Goal: Transaction & Acquisition: Purchase product/service

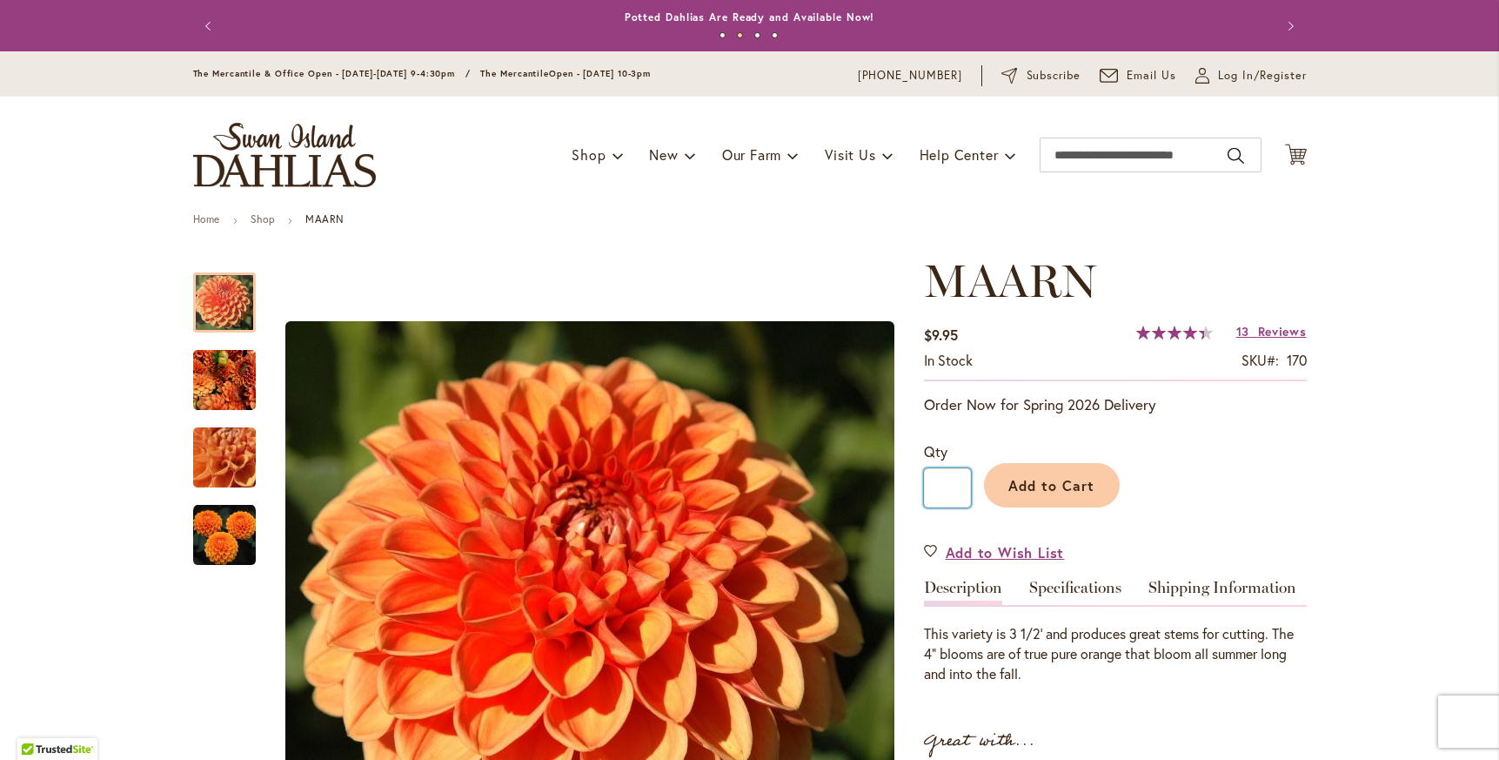
drag, startPoint x: 931, startPoint y: 487, endPoint x: 957, endPoint y: 487, distance: 26.1
click at [957, 487] on input "*" at bounding box center [947, 487] width 47 height 39
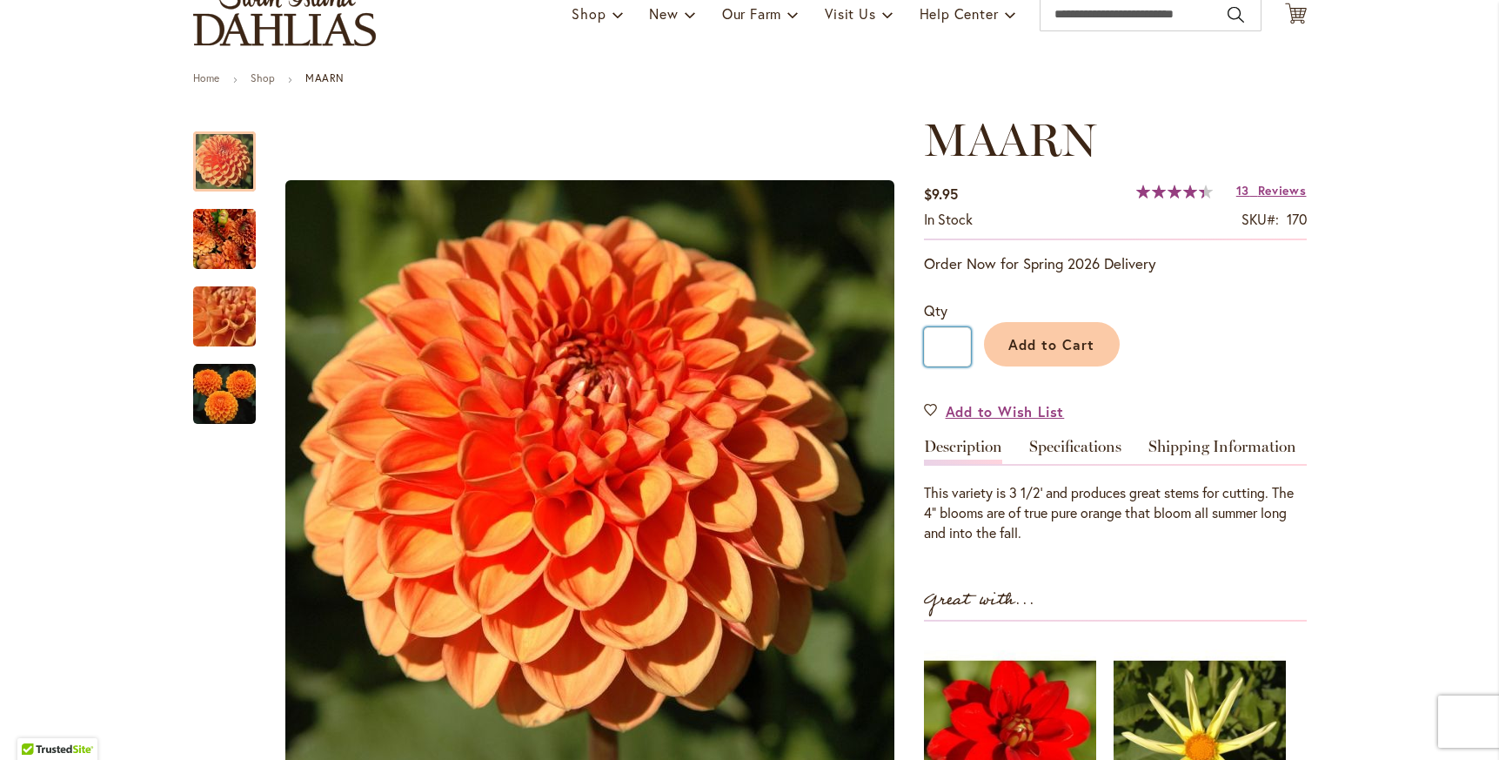
scroll to position [365, 0]
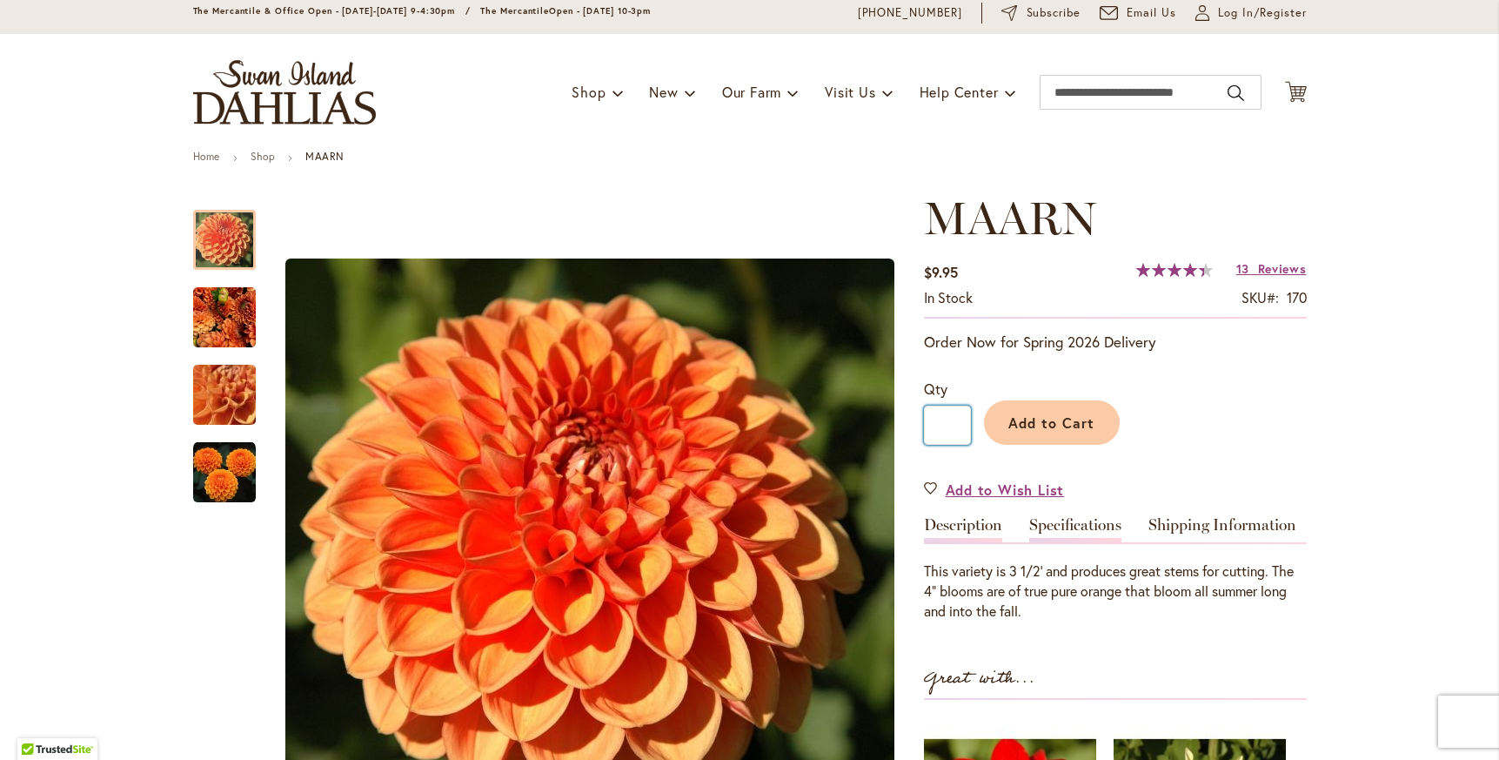
type input "*"
click at [1081, 531] on link "Specifications" at bounding box center [1075, 529] width 92 height 25
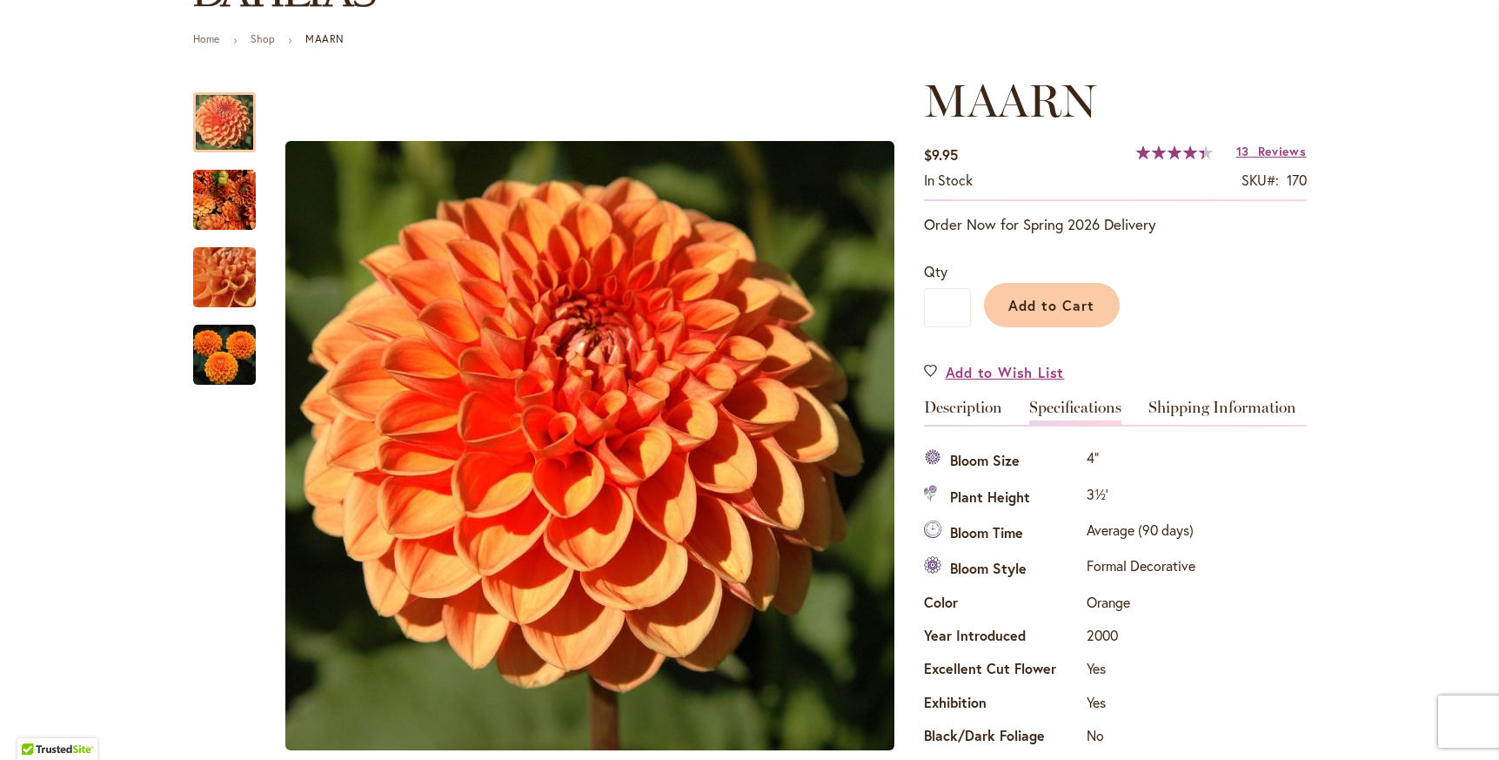
scroll to position [174, 0]
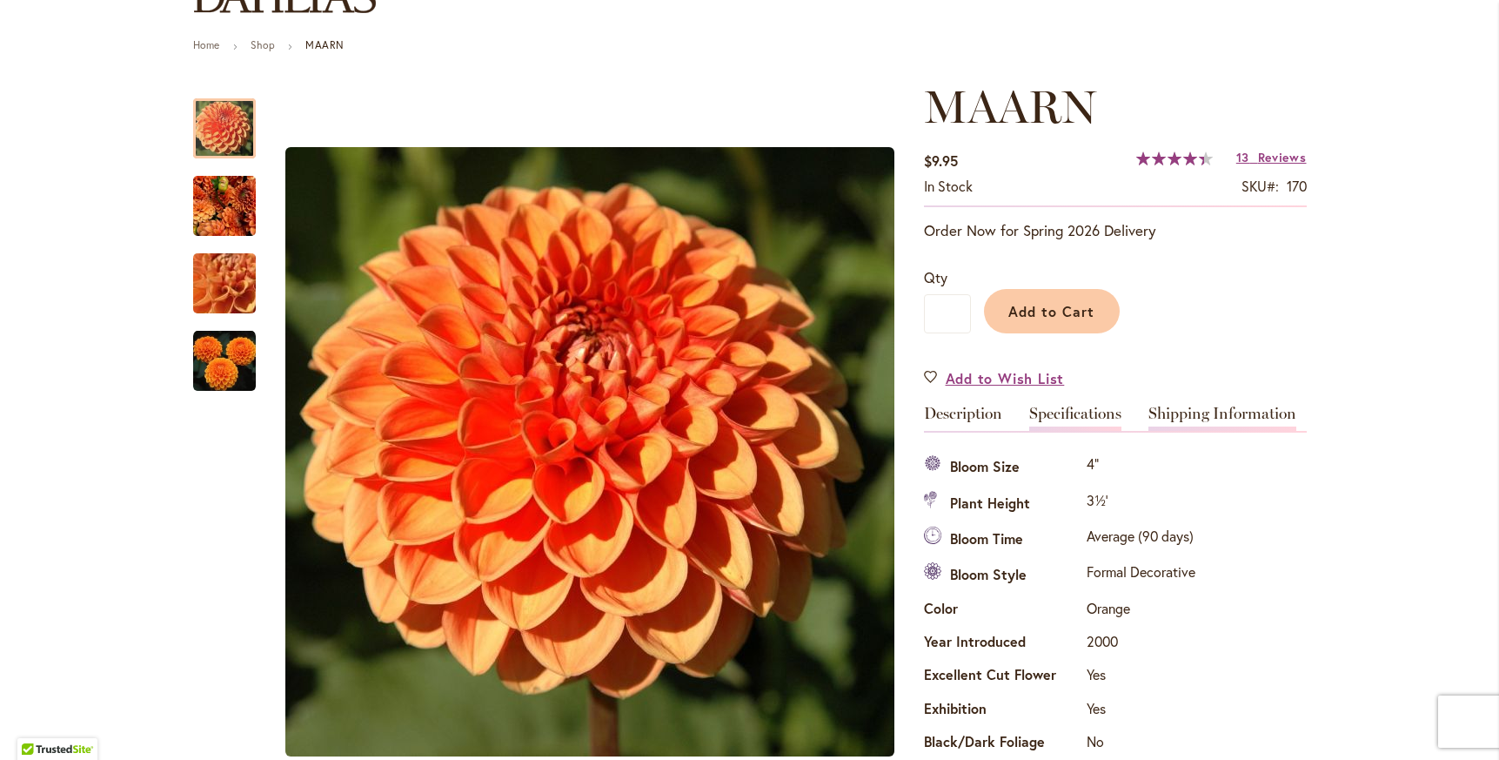
click at [1203, 417] on link "Shipping Information" at bounding box center [1223, 417] width 148 height 25
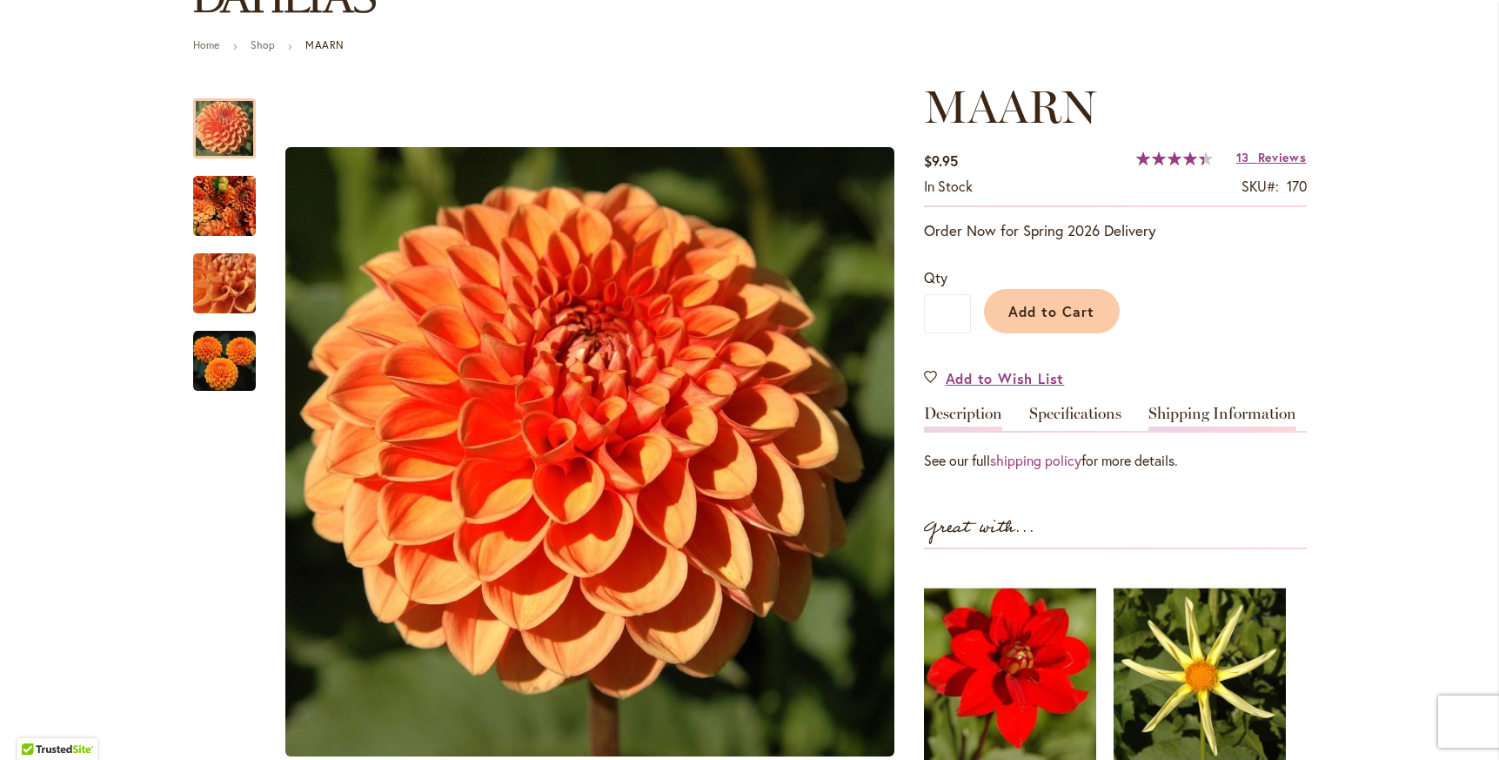
click at [945, 412] on link "Description" at bounding box center [963, 417] width 78 height 25
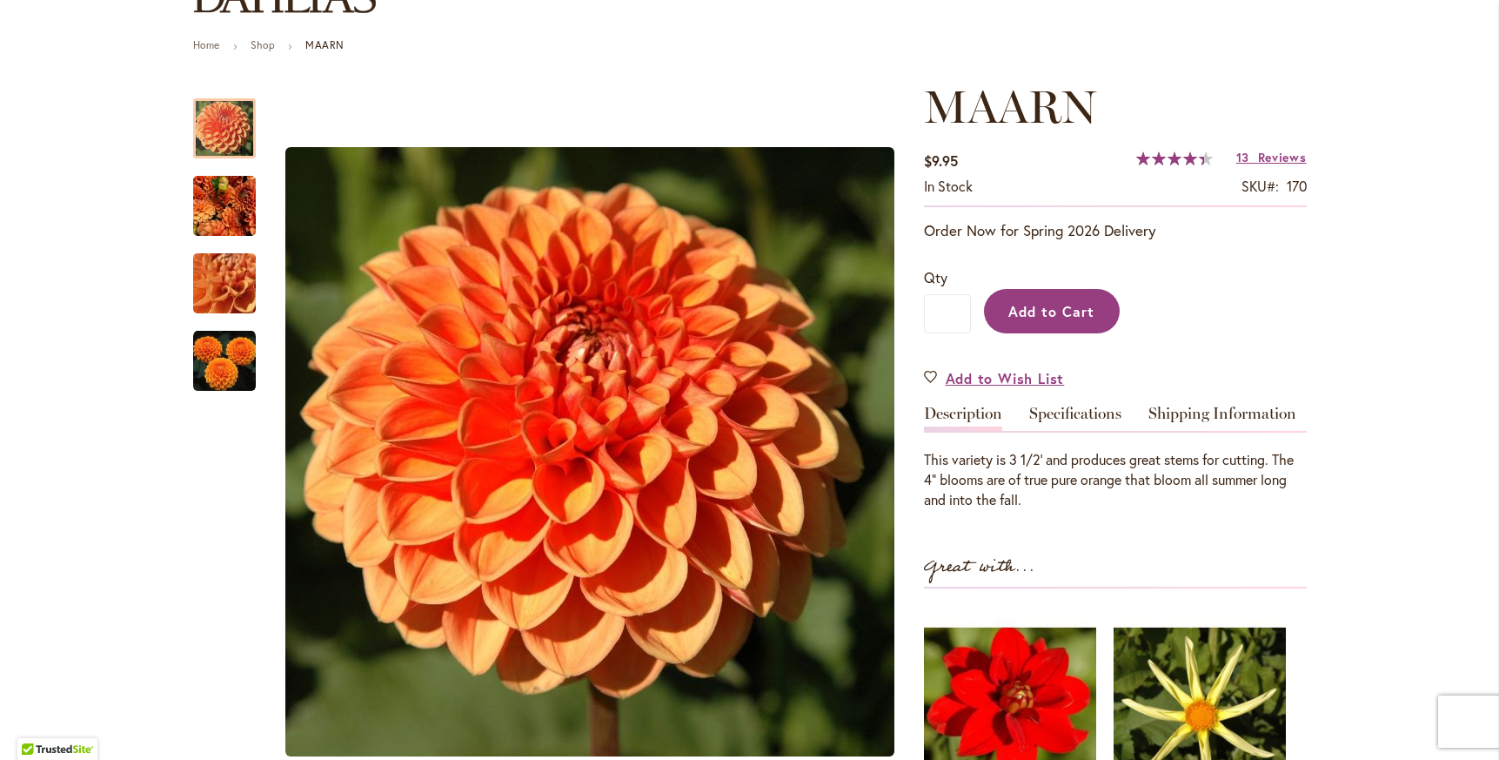
click at [1019, 319] on button "Add to Cart" at bounding box center [1052, 311] width 136 height 44
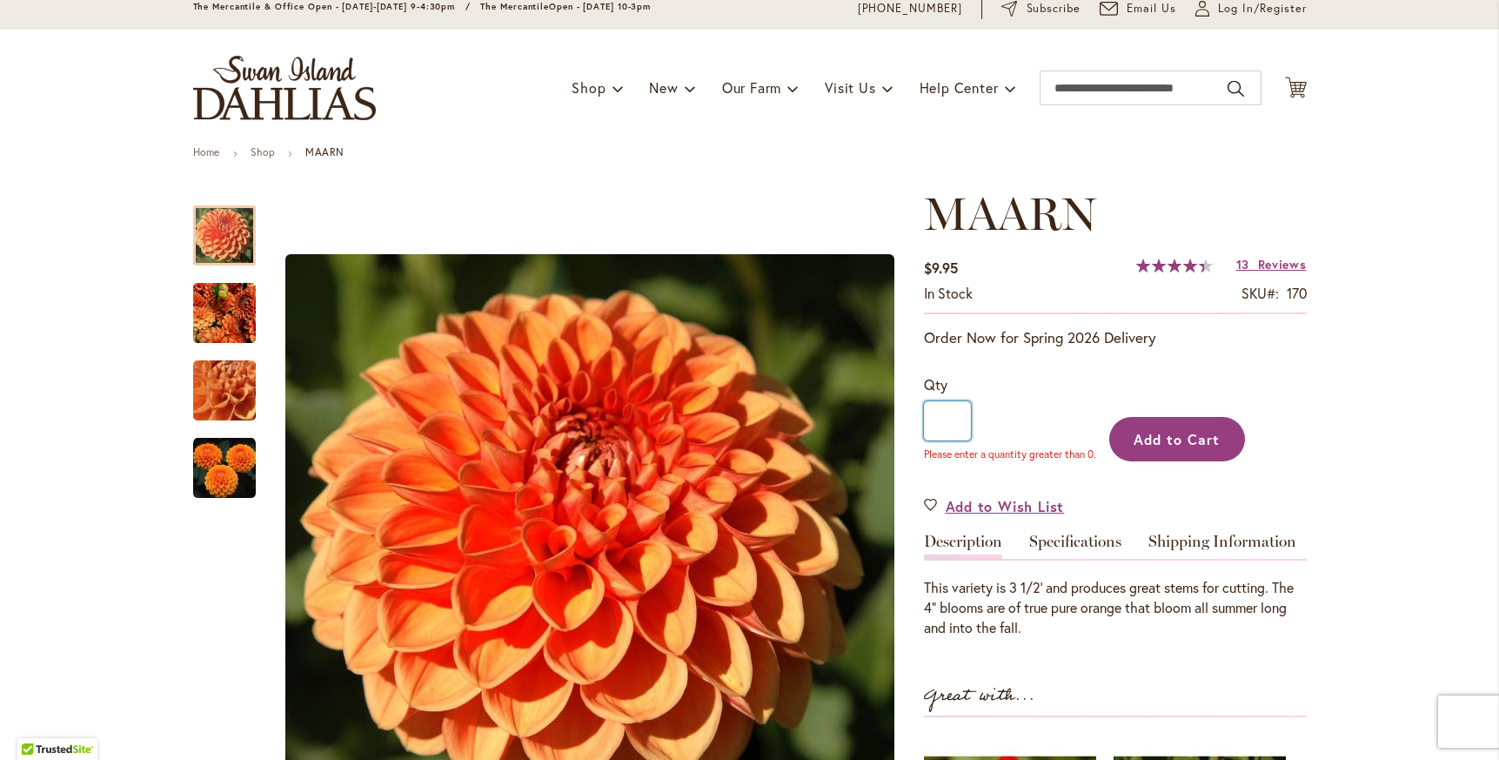
scroll to position [0, 0]
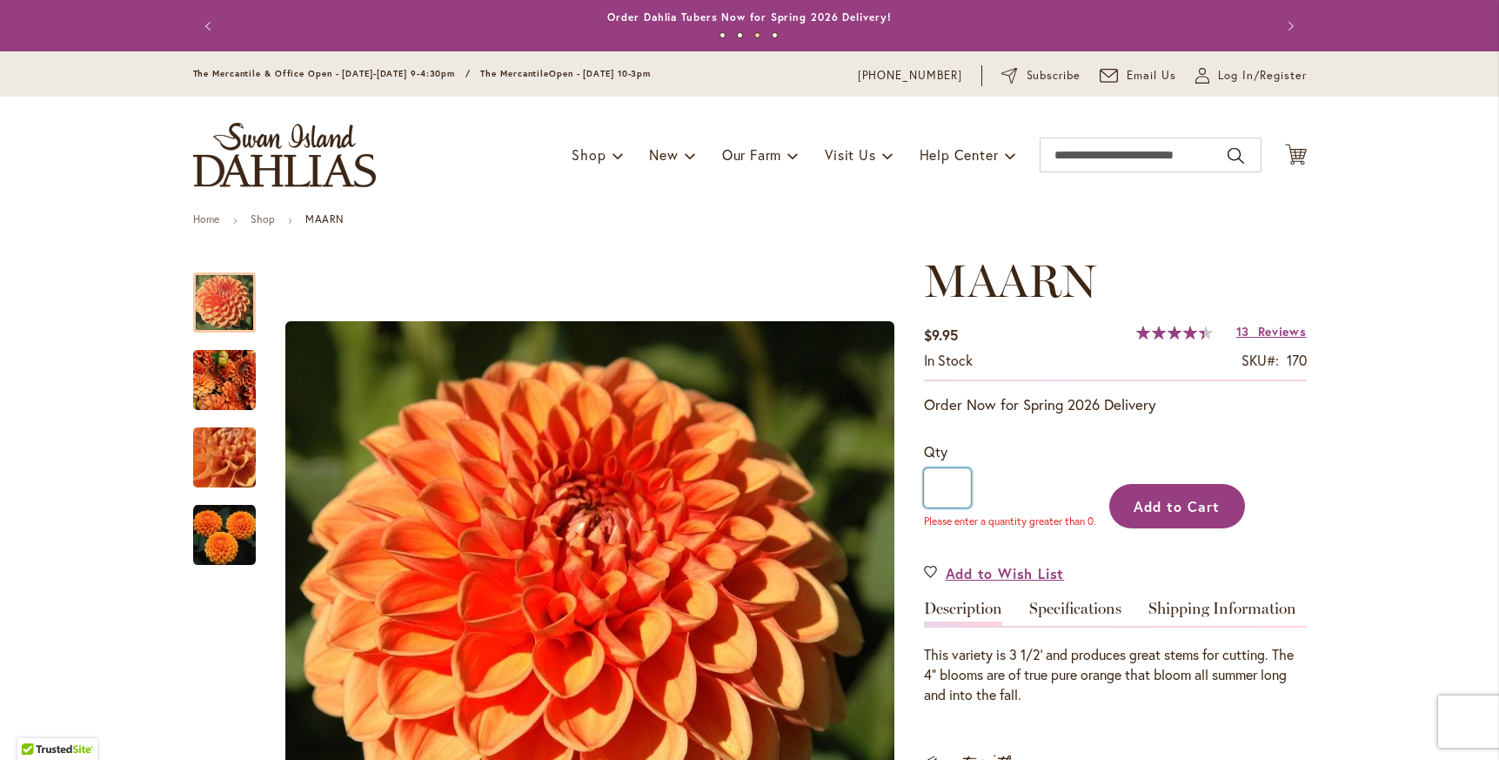
type input "****"
click at [1146, 504] on span "Add to Cart" at bounding box center [1177, 506] width 86 height 18
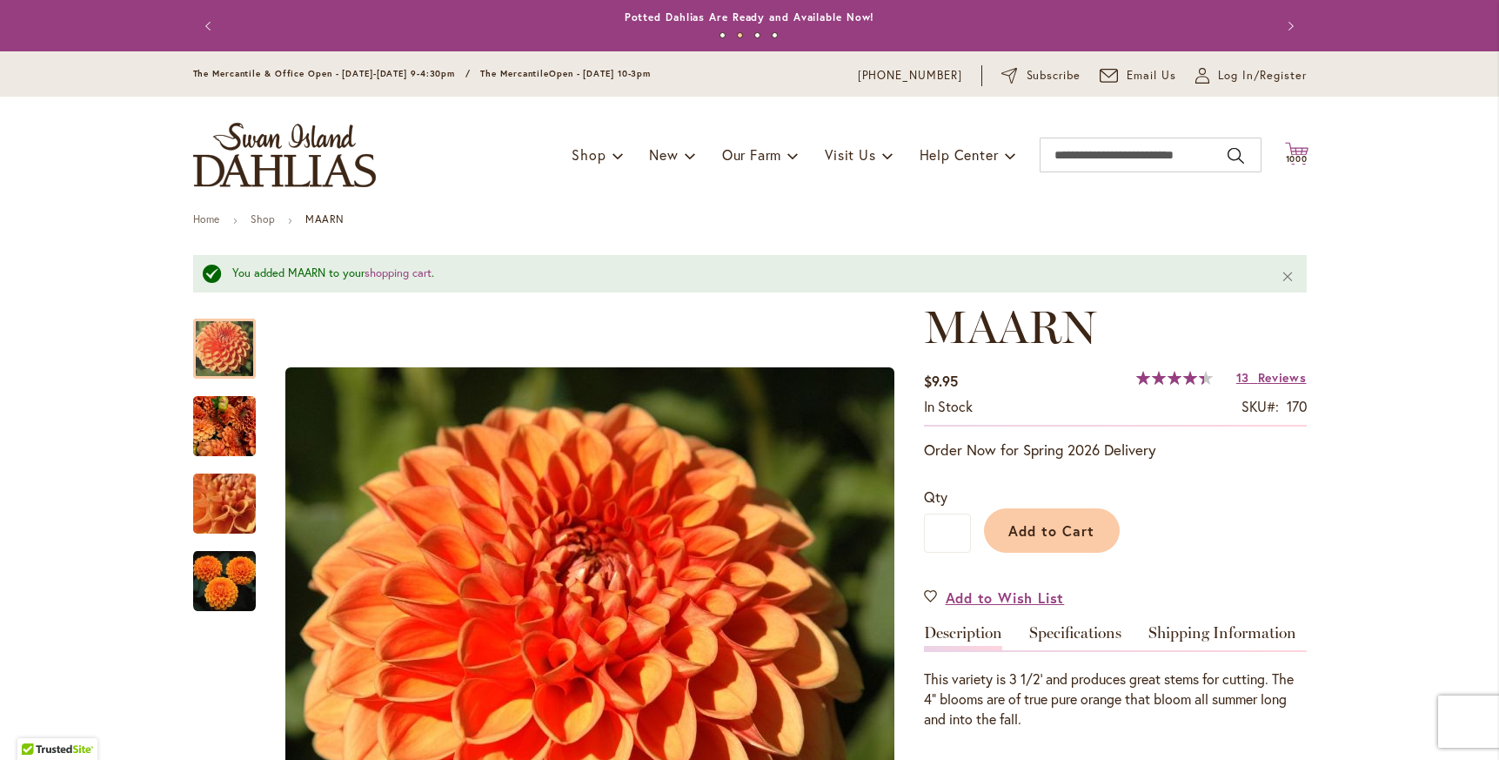
click at [1288, 152] on icon "Cart .cls-1 { fill: #231f20; }" at bounding box center [1297, 154] width 24 height 24
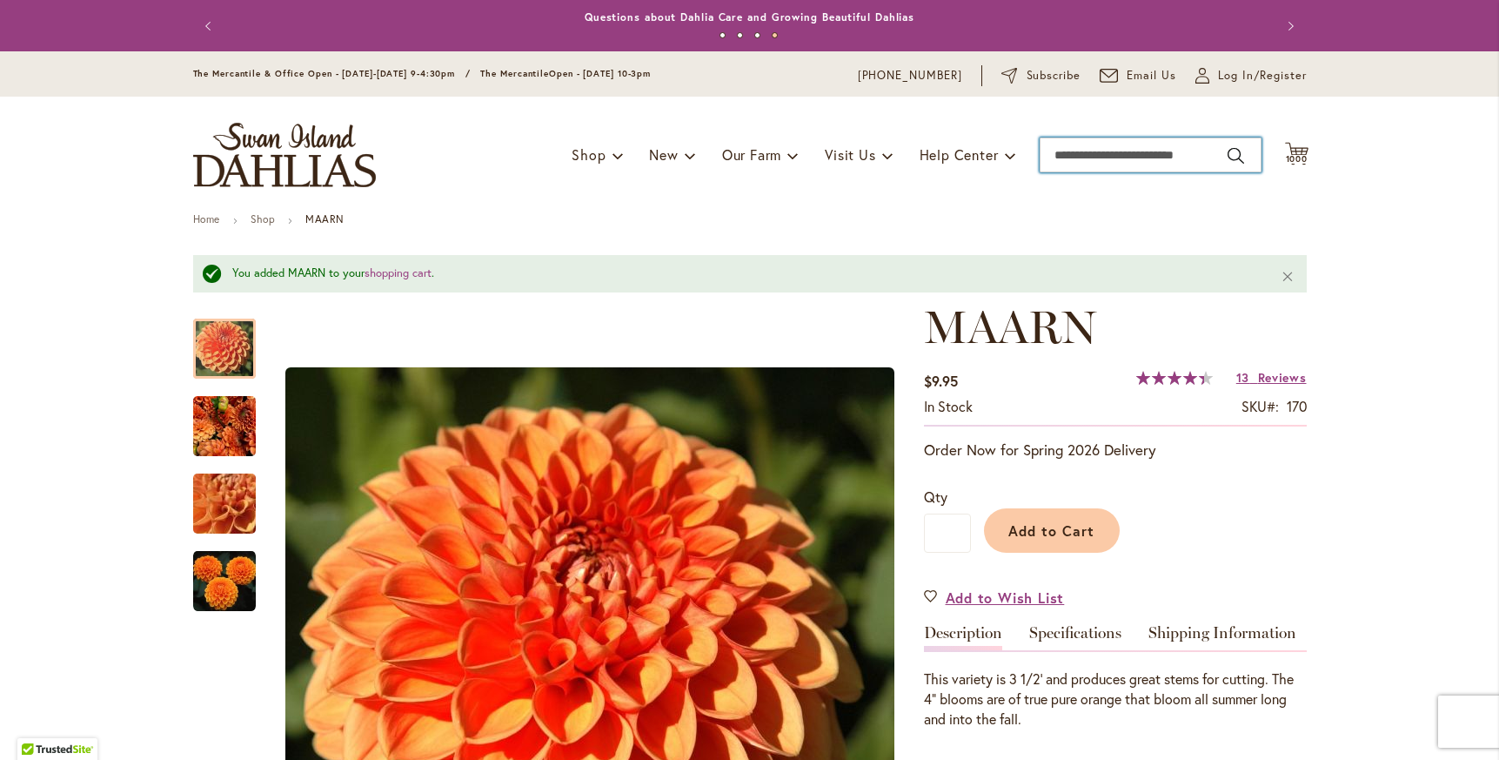
click at [1109, 157] on input "Search" at bounding box center [1151, 154] width 222 height 35
paste input "**********"
click at [1107, 184] on span "Peaches n’ Cream" at bounding box center [1094, 185] width 91 height 17
type input "**********"
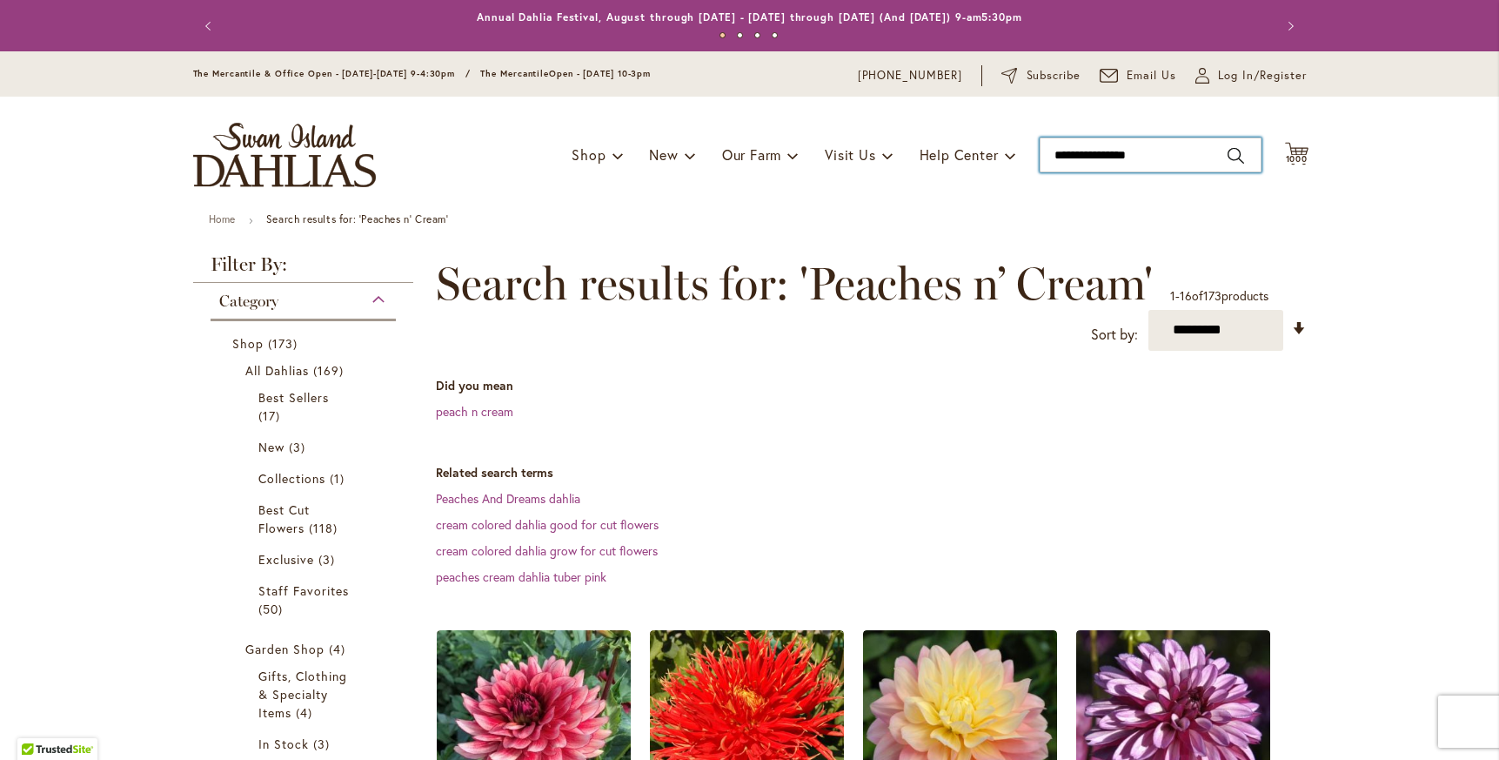
click at [1063, 153] on input "**********" at bounding box center [1151, 154] width 222 height 35
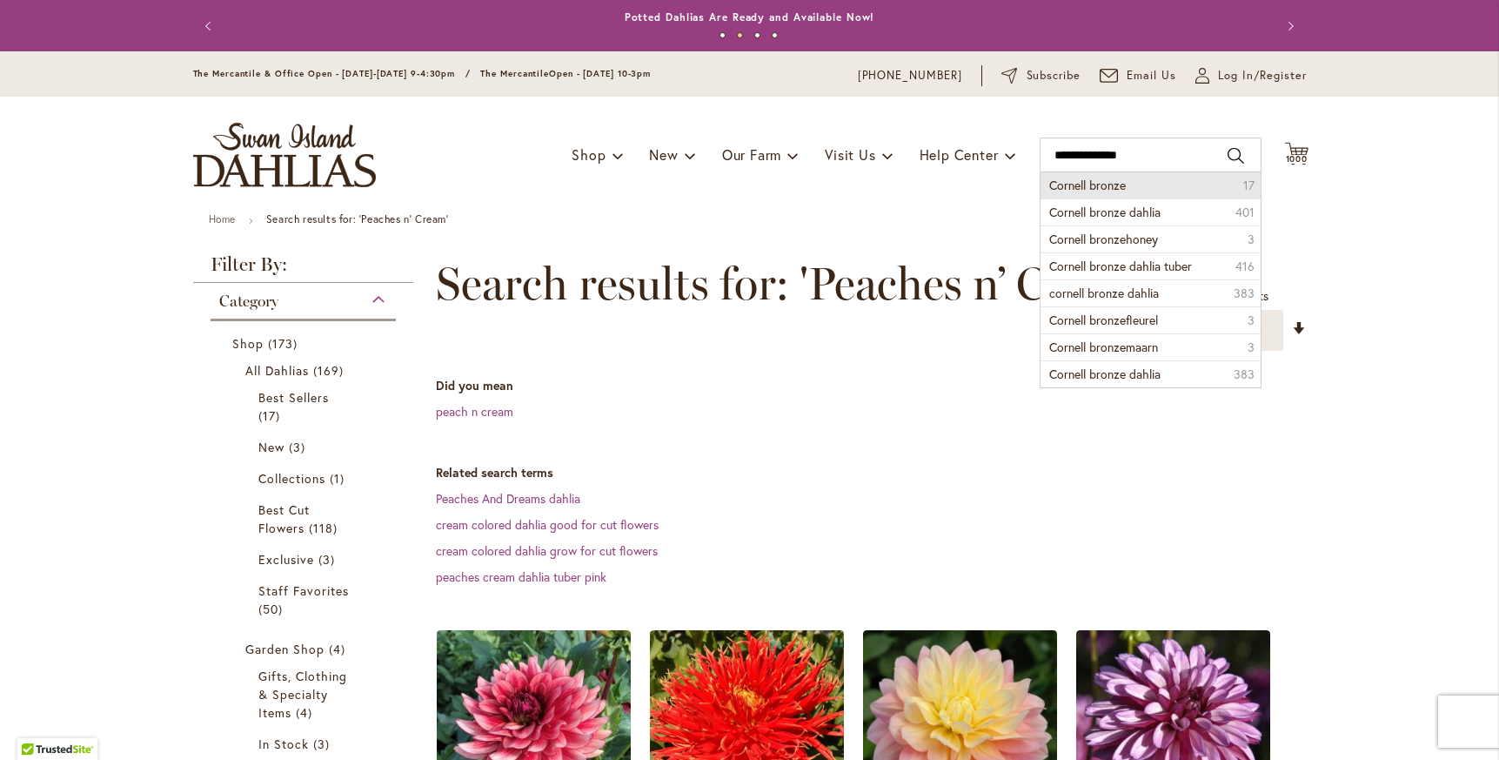
click at [1070, 186] on span "Cornell bronze" at bounding box center [1087, 185] width 77 height 17
type input "**********"
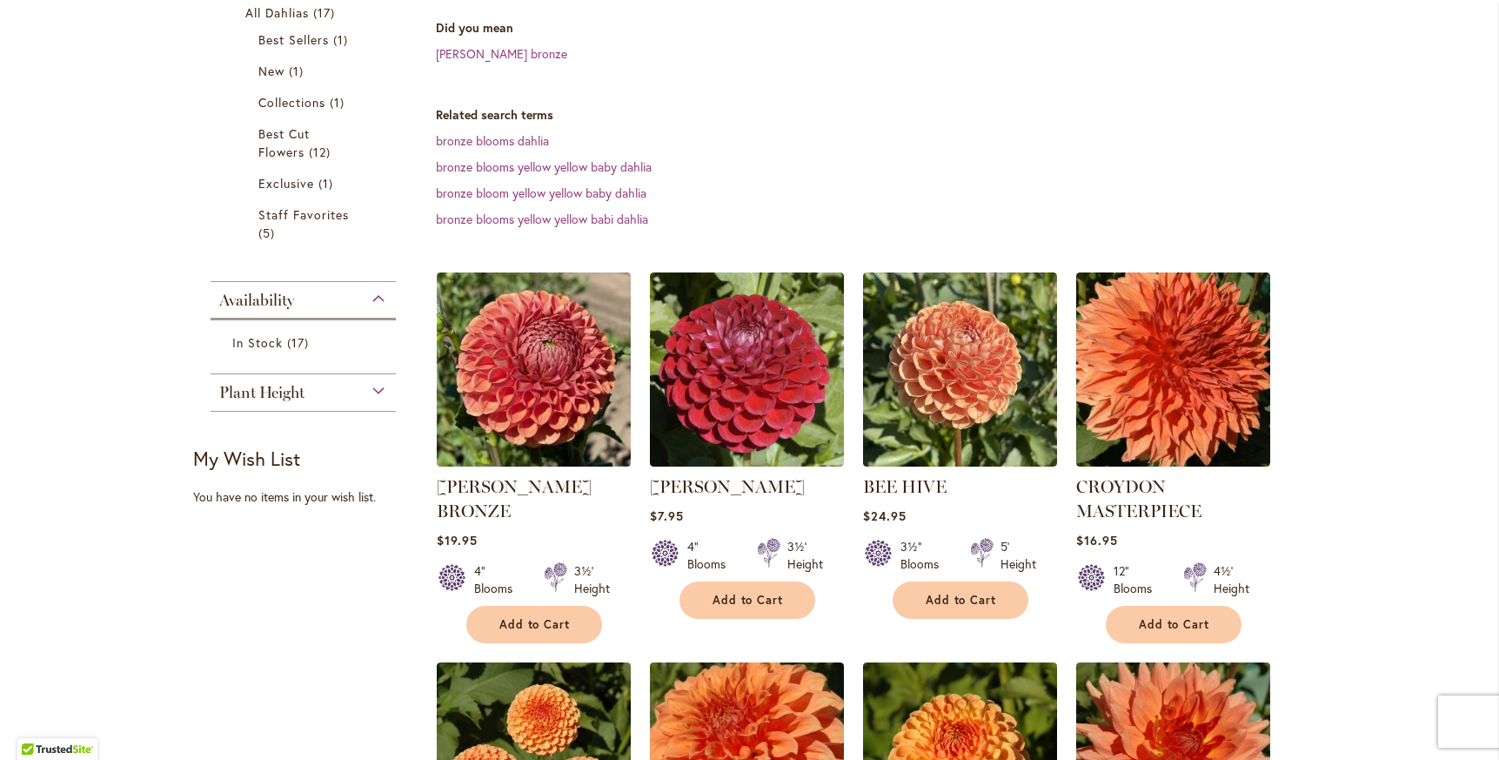
scroll to position [359, 0]
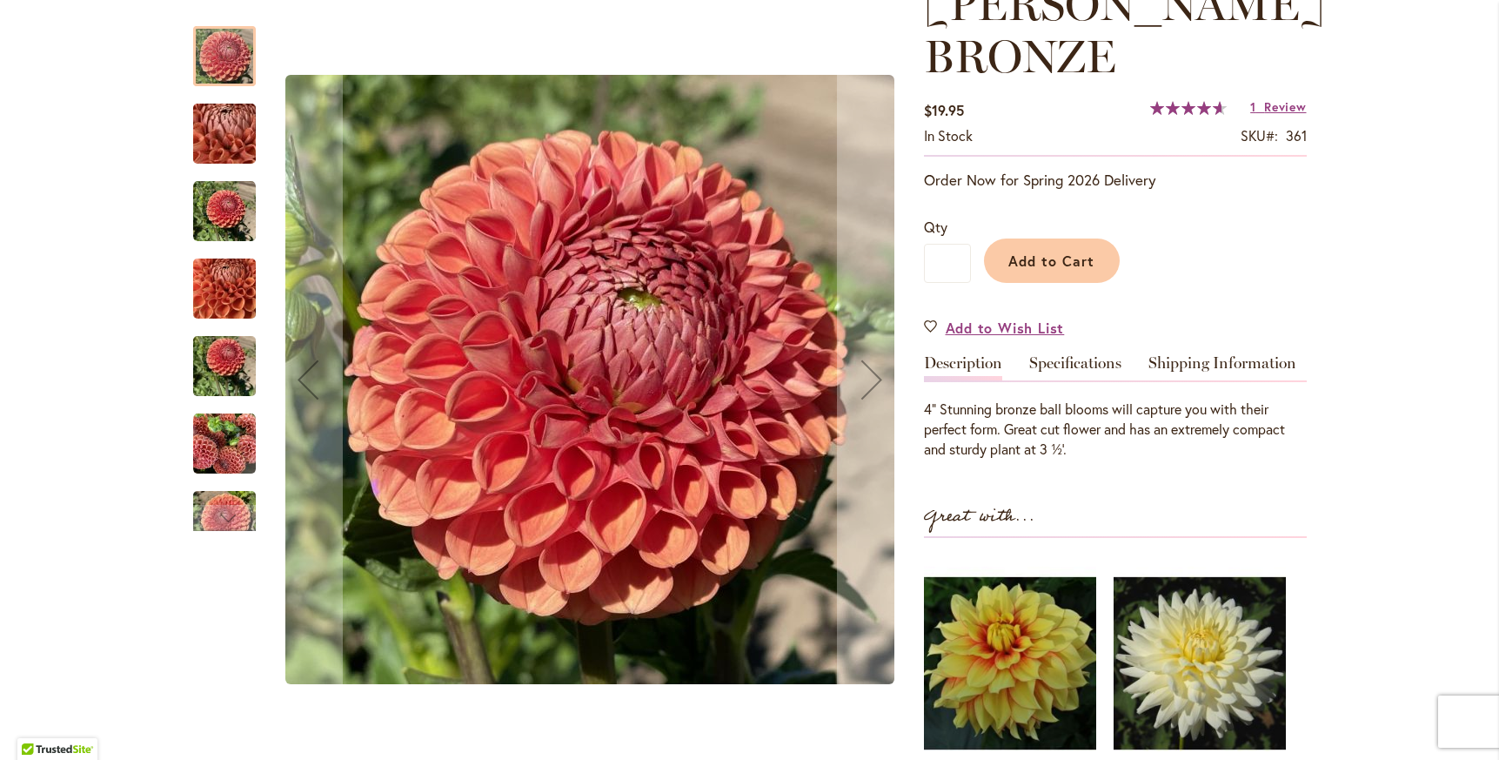
scroll to position [292, 0]
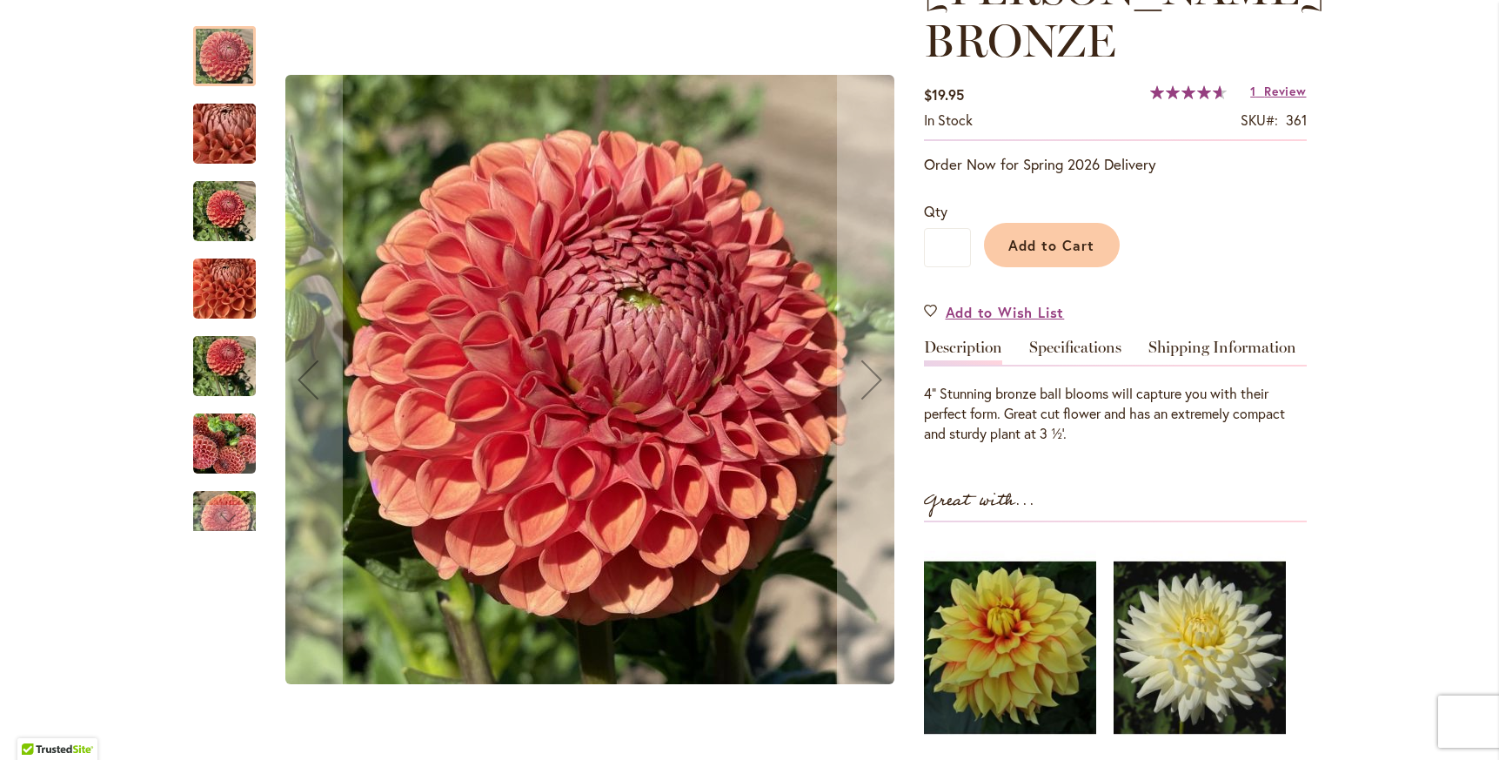
click at [218, 138] on img "CORNEL BRONZE" at bounding box center [224, 134] width 125 height 94
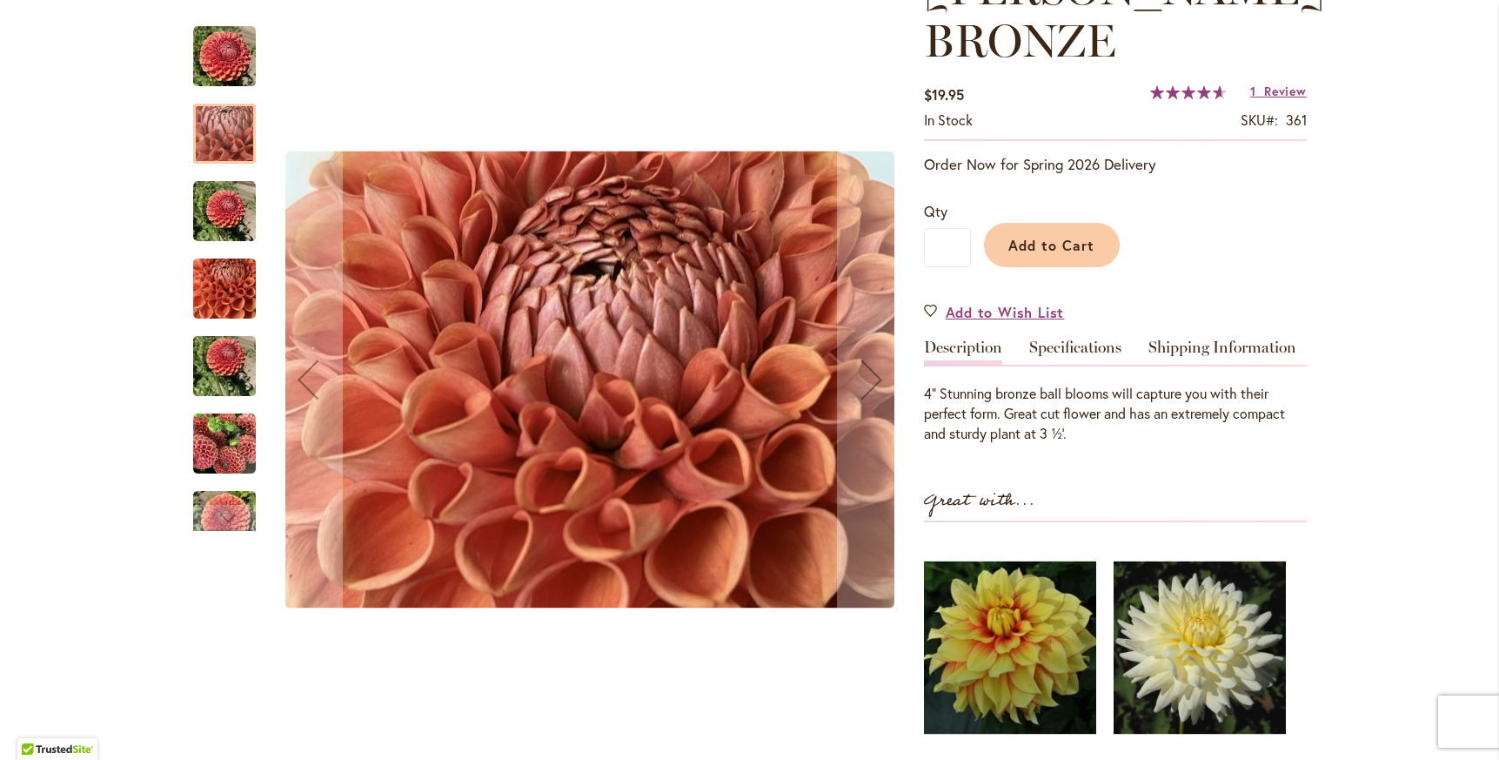
click at [217, 183] on img "CORNEL BRONZE" at bounding box center [224, 211] width 63 height 63
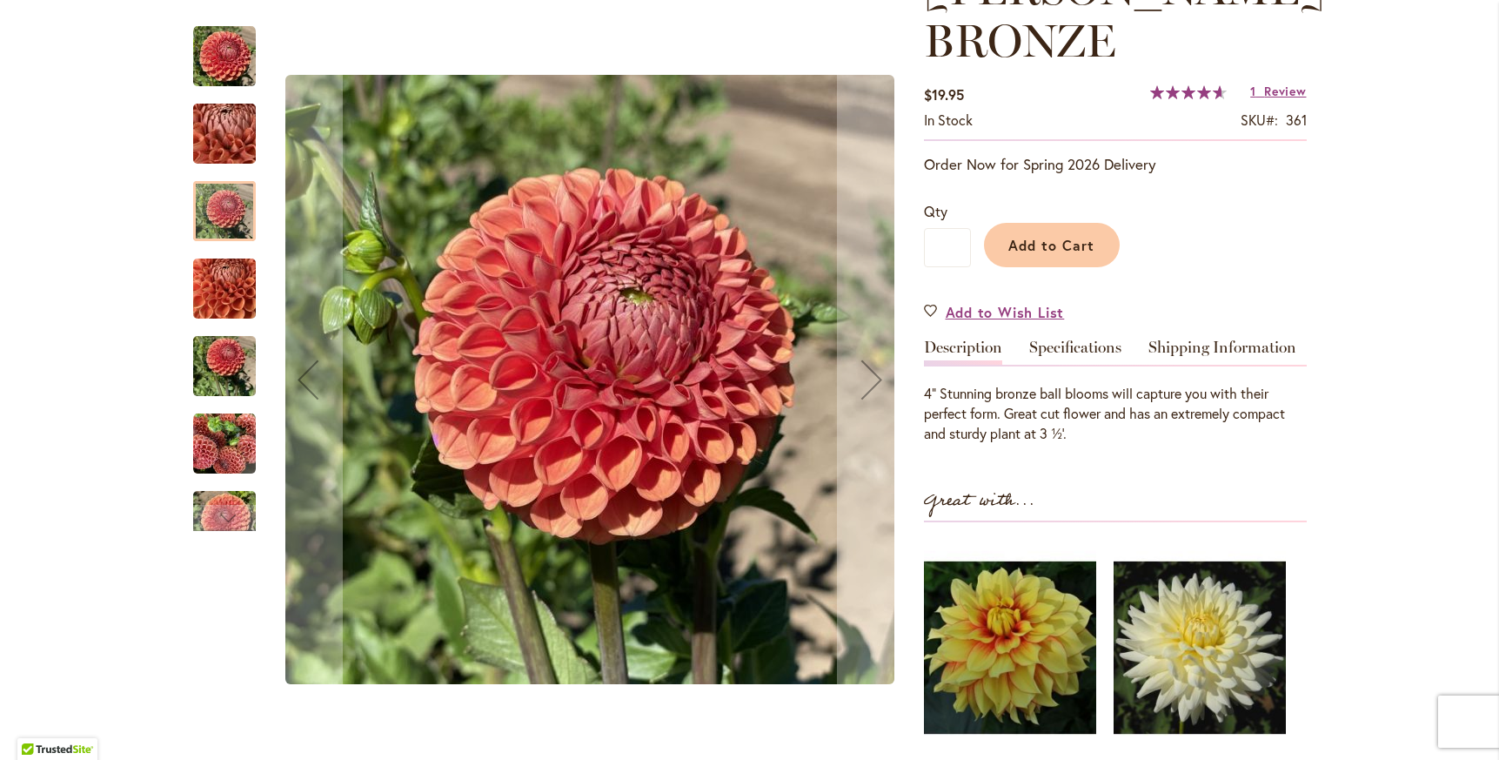
click at [217, 233] on div at bounding box center [224, 211] width 63 height 60
click at [217, 265] on img "CORNEL BRONZE" at bounding box center [224, 289] width 63 height 84
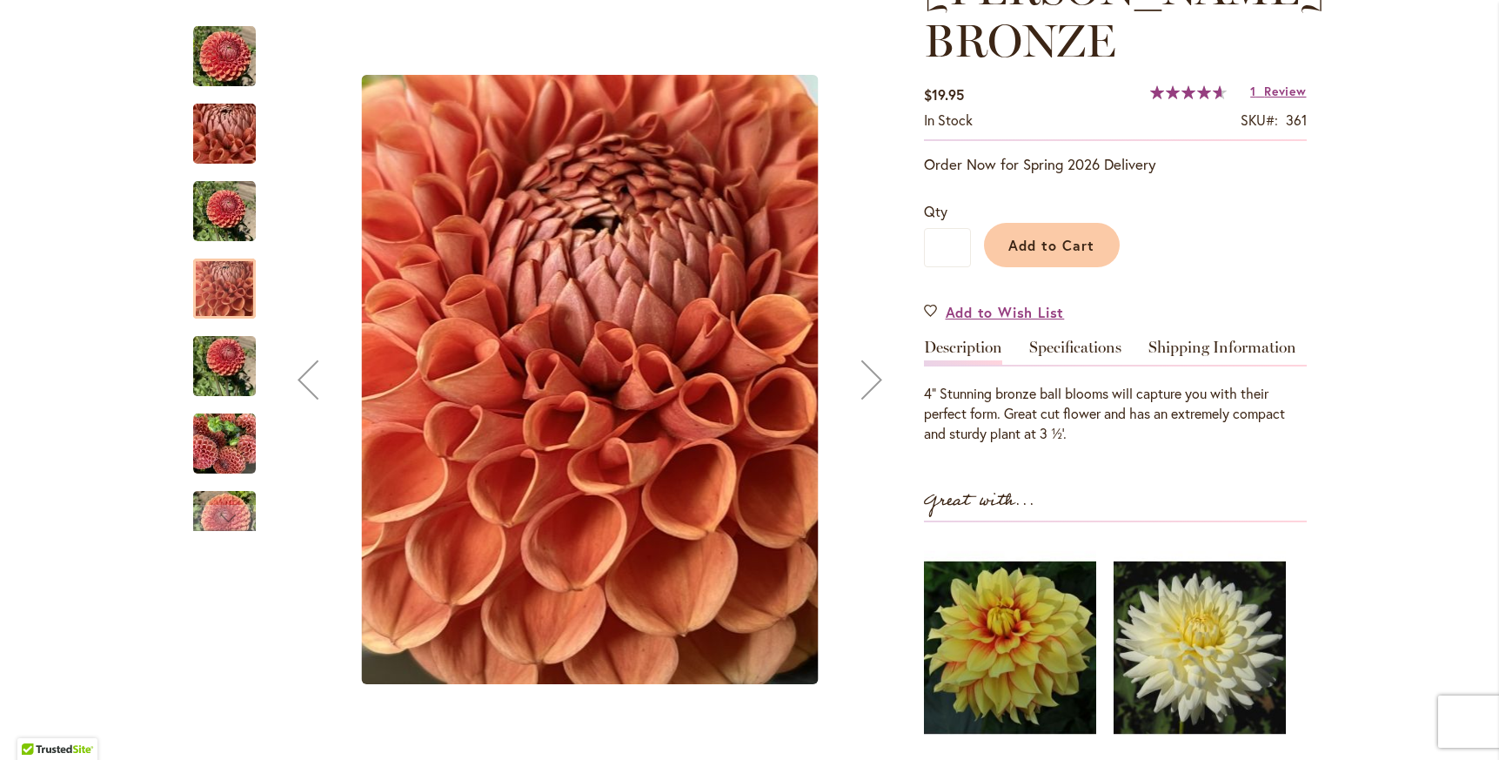
click at [217, 381] on img "CORNEL BRONZE" at bounding box center [224, 367] width 63 height 84
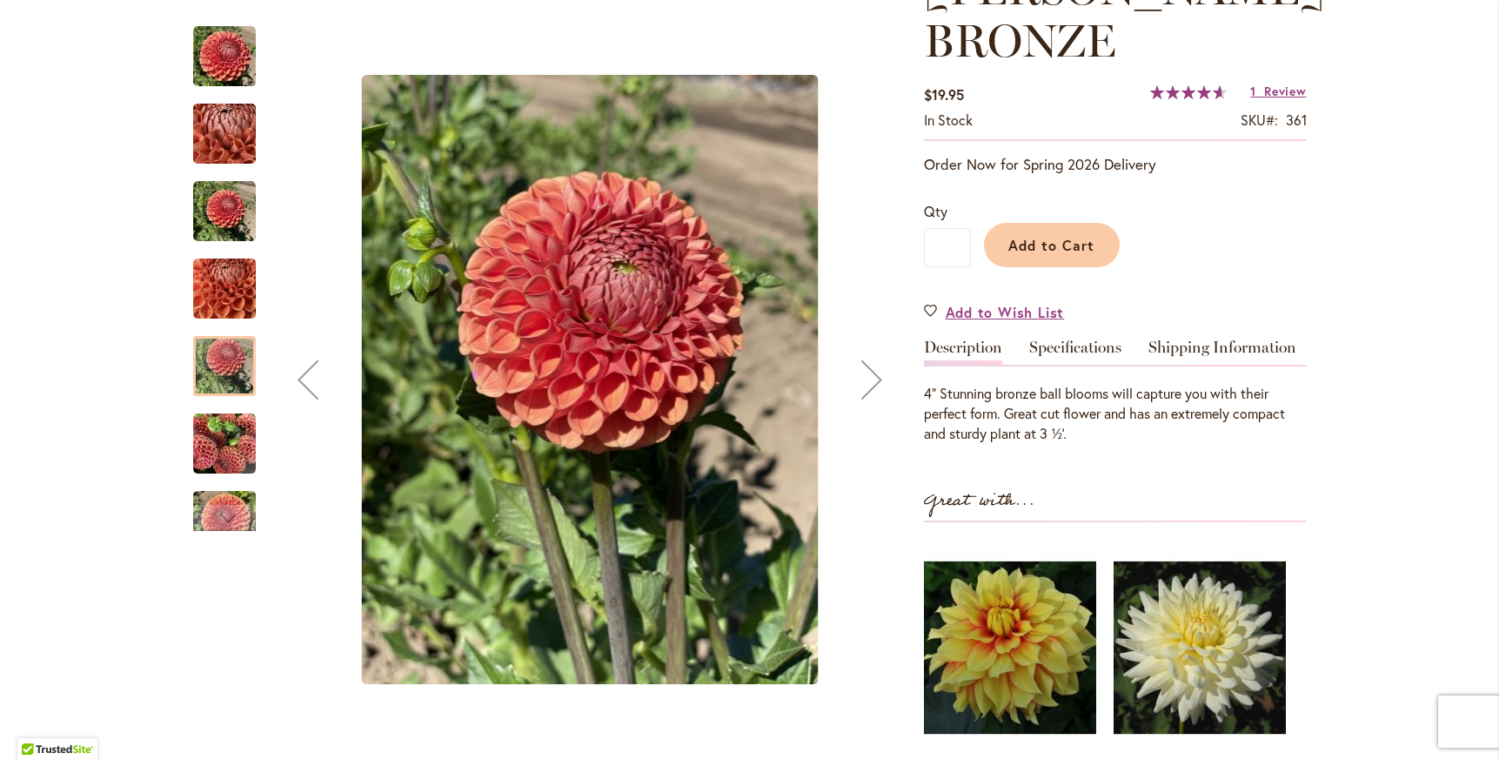
click at [234, 454] on img "CORNEL BRONZE" at bounding box center [224, 443] width 63 height 63
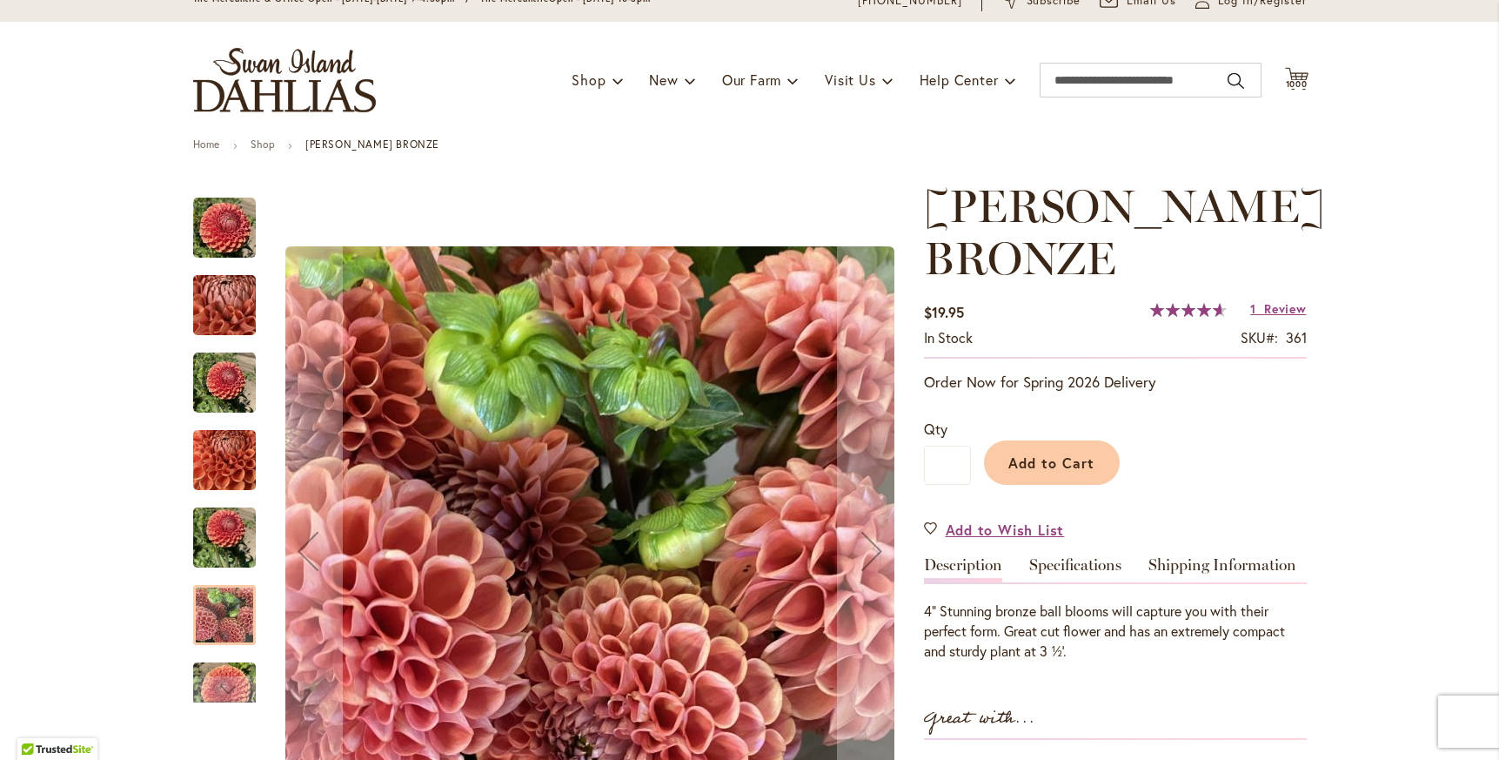
scroll to position [51, 0]
